Goal: Browse casually

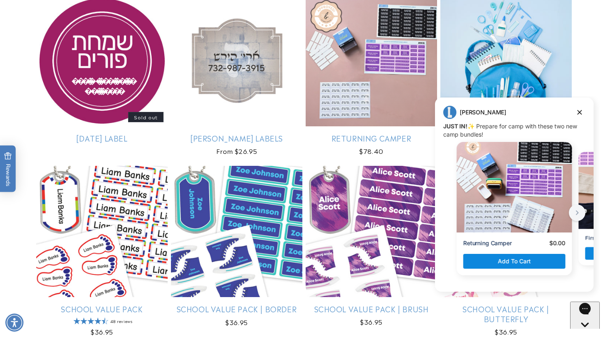
scroll to position [1792, 0]
